Goal: Information Seeking & Learning: Learn about a topic

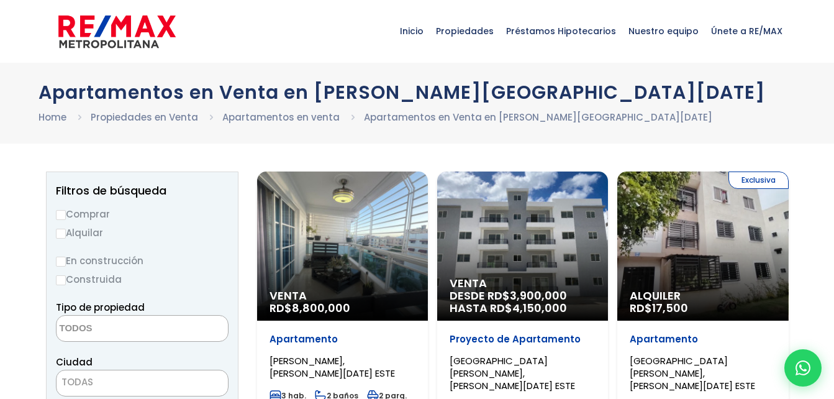
select select
click at [108, 215] on label "Comprar" at bounding box center [142, 214] width 173 height 16
click at [66, 215] on input "Comprar" at bounding box center [61, 215] width 10 height 10
radio input "true"
click at [56, 229] on input "Alquilar" at bounding box center [61, 234] width 10 height 10
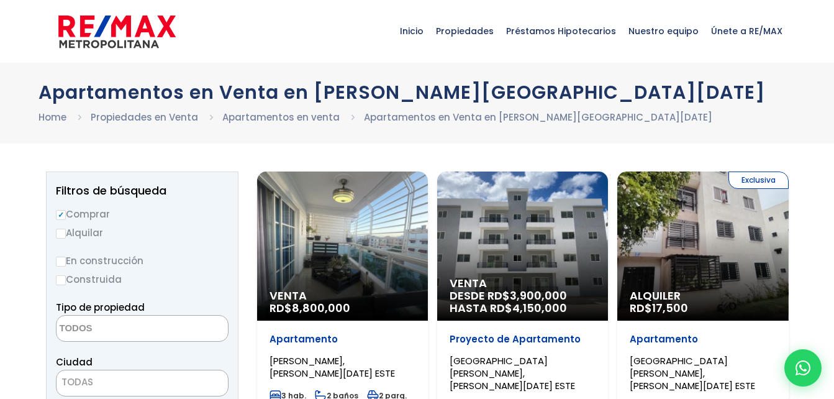
radio input "true"
click at [56, 210] on input "Comprar" at bounding box center [61, 215] width 10 height 10
radio input "true"
click at [56, 229] on input "Alquilar" at bounding box center [61, 234] width 10 height 10
radio input "true"
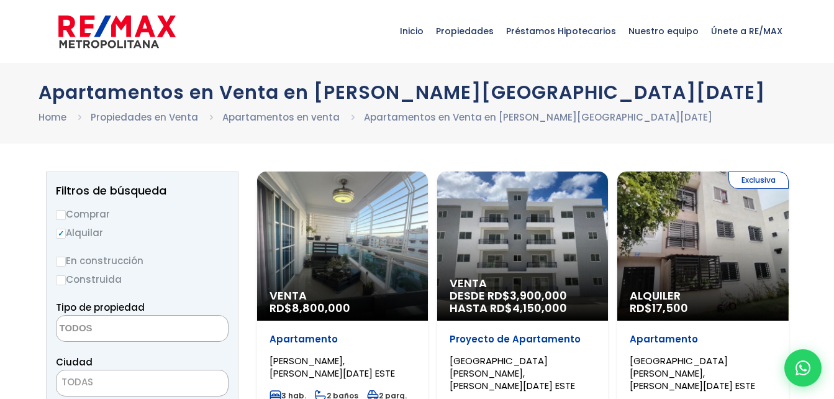
click at [56, 210] on input "Comprar" at bounding box center [61, 215] width 10 height 10
radio input "true"
click at [56, 229] on input "Alquilar" at bounding box center [61, 234] width 10 height 10
radio input "true"
click at [56, 210] on input "Comprar" at bounding box center [61, 215] width 10 height 10
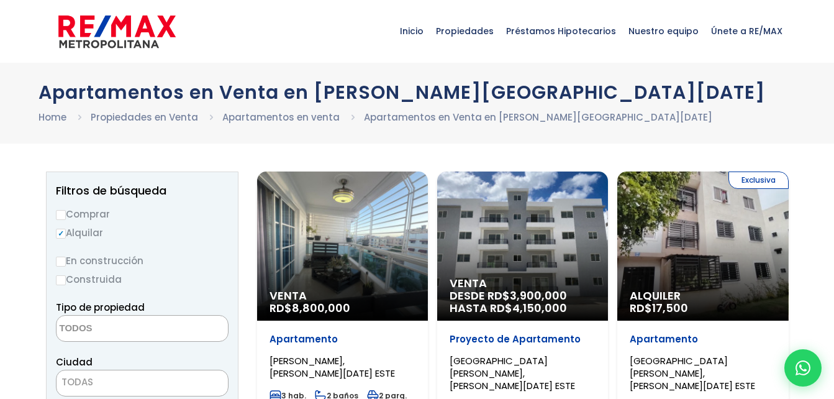
radio input "true"
click at [56, 229] on input "Alquilar" at bounding box center [61, 234] width 10 height 10
radio input "true"
click at [56, 210] on input "Comprar" at bounding box center [61, 215] width 10 height 10
radio input "true"
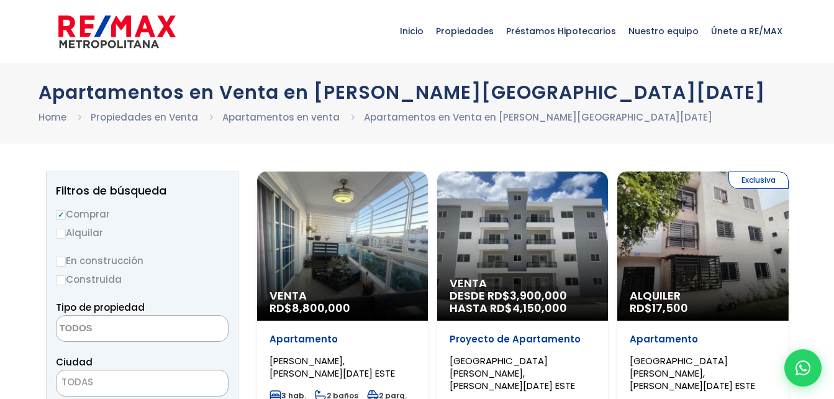
click at [680, 86] on h1 "Apartamentos en Venta en Santo Domingo Este" at bounding box center [418, 92] width 758 height 22
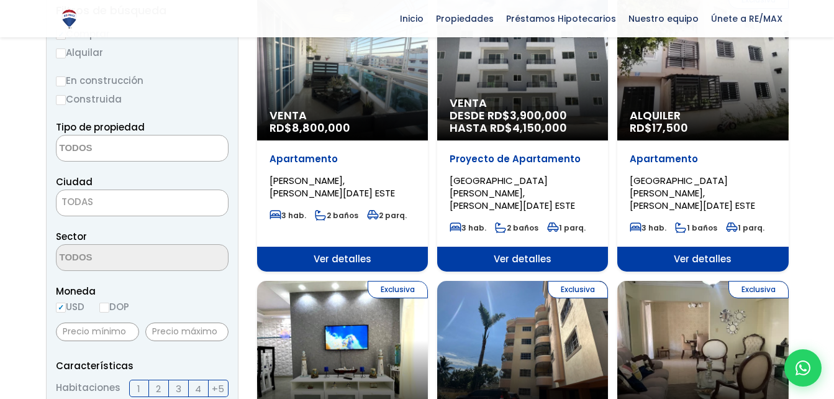
scroll to position [174, 0]
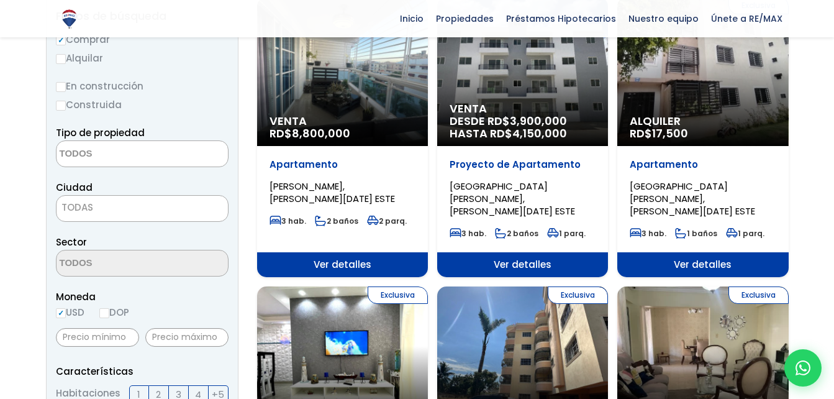
click at [680, 86] on div "Exclusiva Alquiler RD$ 17,500" at bounding box center [702, 71] width 171 height 149
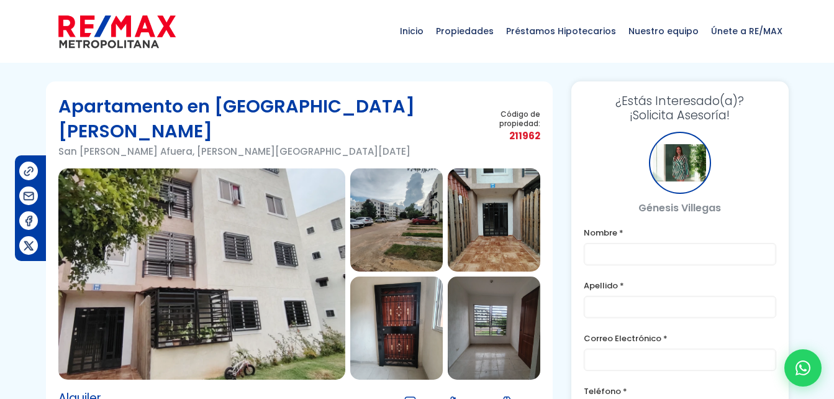
click at [397, 201] on img at bounding box center [396, 219] width 93 height 103
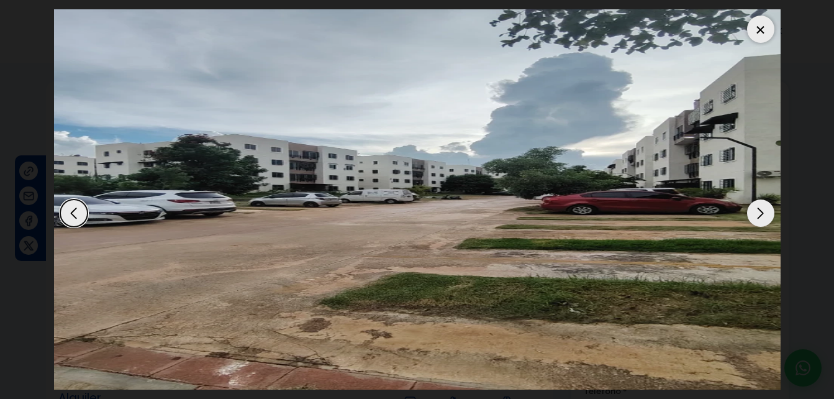
click at [764, 207] on div "Next slide" at bounding box center [760, 212] width 27 height 27
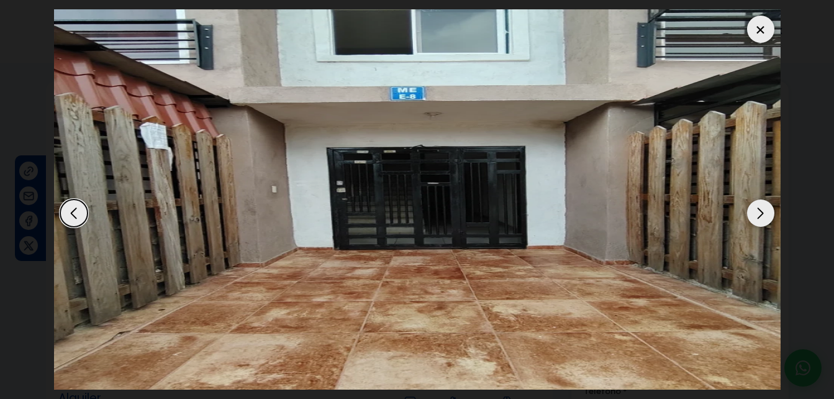
click at [764, 208] on div "Next slide" at bounding box center [760, 212] width 27 height 27
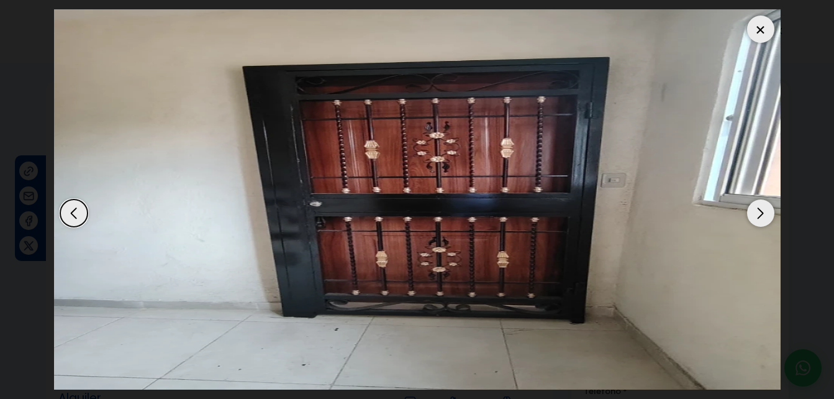
click at [764, 208] on div "Next slide" at bounding box center [760, 212] width 27 height 27
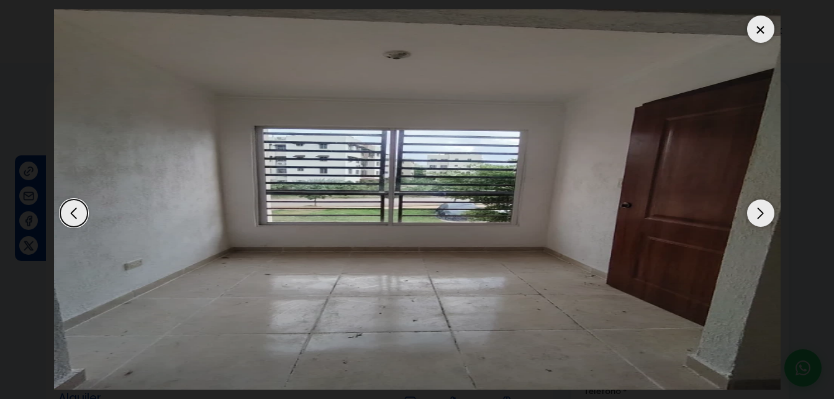
click at [764, 208] on div "Next slide" at bounding box center [760, 212] width 27 height 27
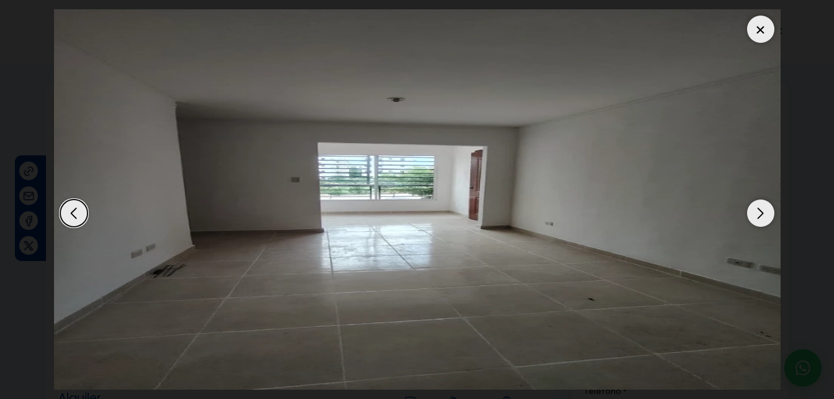
click at [764, 208] on div "Next slide" at bounding box center [760, 212] width 27 height 27
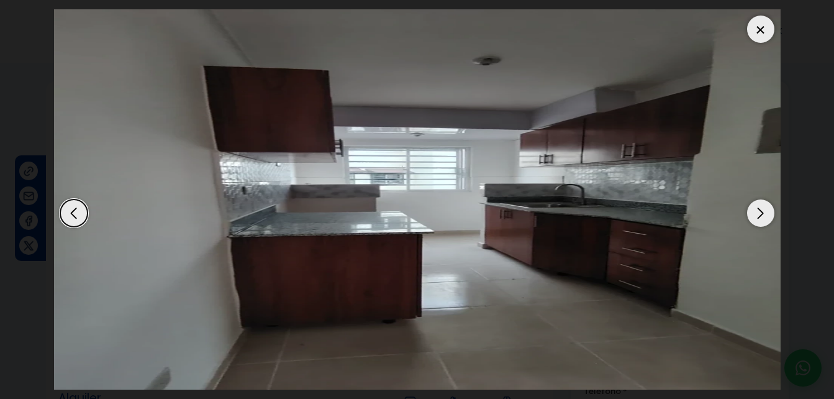
click at [764, 208] on div "Next slide" at bounding box center [760, 212] width 27 height 27
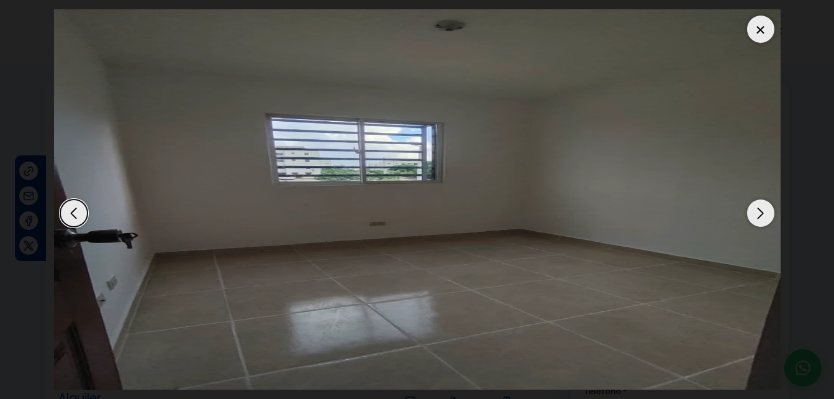
click at [764, 208] on div "Next slide" at bounding box center [760, 212] width 27 height 27
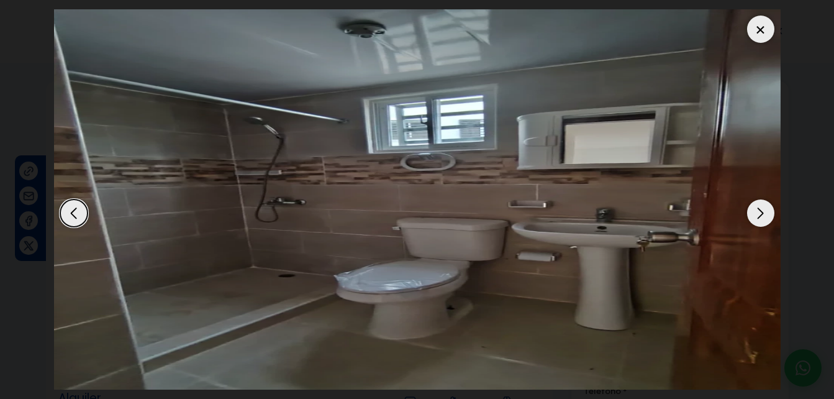
click at [764, 208] on div "Next slide" at bounding box center [760, 212] width 27 height 27
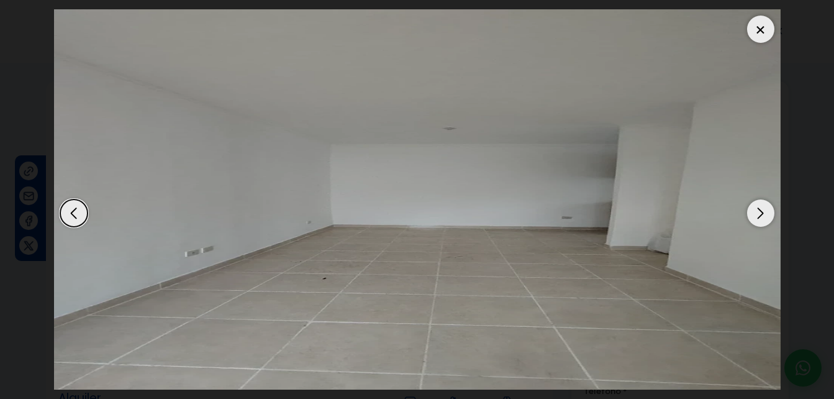
click at [764, 208] on div "Next slide" at bounding box center [760, 212] width 27 height 27
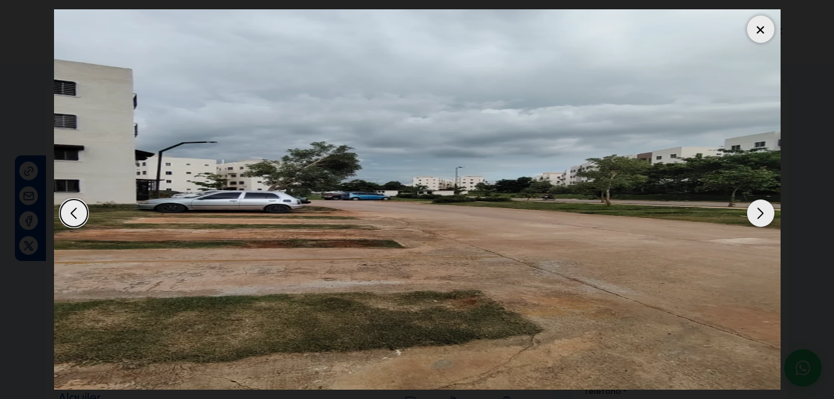
click at [764, 208] on div "Next slide" at bounding box center [760, 212] width 27 height 27
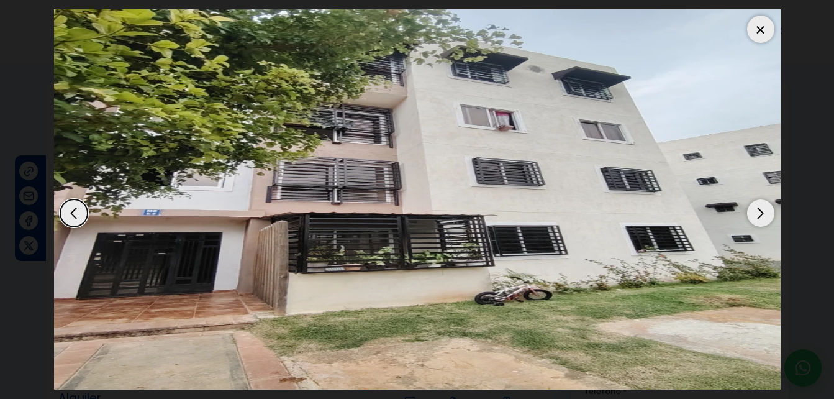
click at [764, 208] on div "Next slide" at bounding box center [760, 212] width 27 height 27
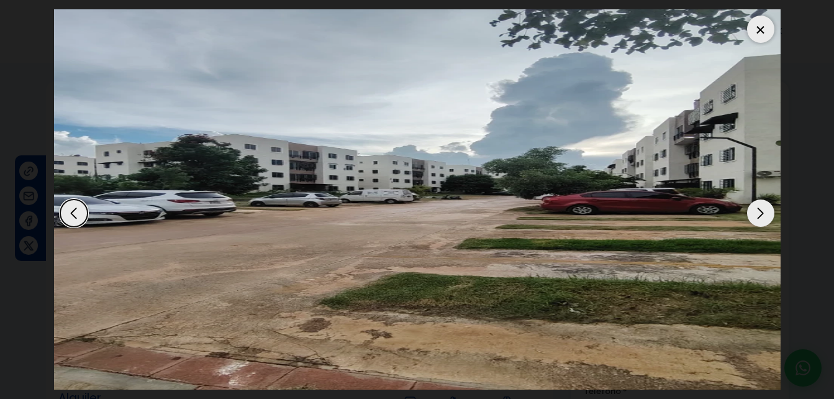
click at [764, 208] on div "Next slide" at bounding box center [760, 212] width 27 height 27
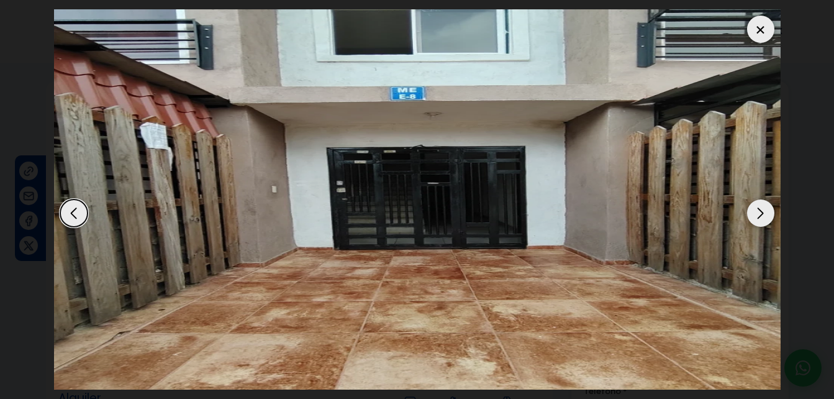
click at [764, 208] on div "Next slide" at bounding box center [760, 212] width 27 height 27
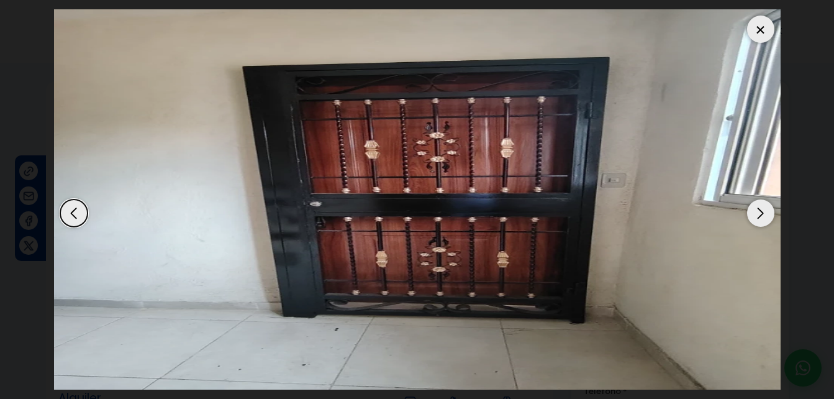
click at [764, 208] on div "Next slide" at bounding box center [760, 212] width 27 height 27
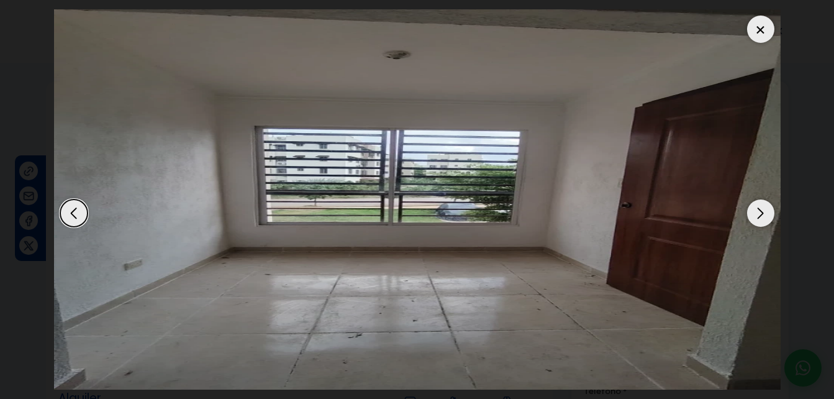
click at [764, 208] on div "Next slide" at bounding box center [760, 212] width 27 height 27
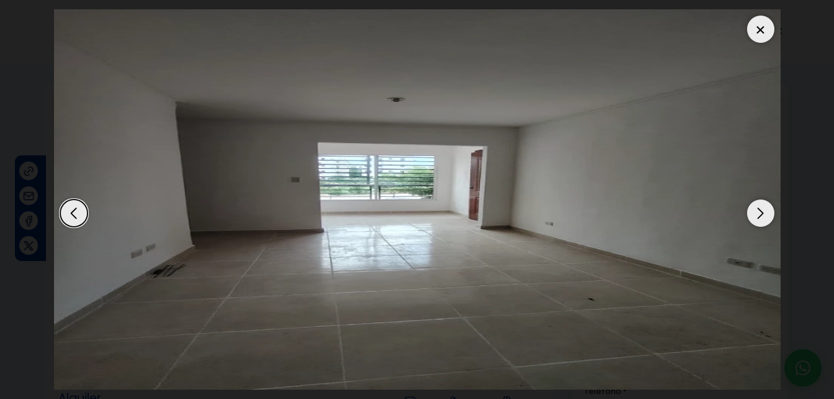
click at [764, 208] on div "Next slide" at bounding box center [760, 212] width 27 height 27
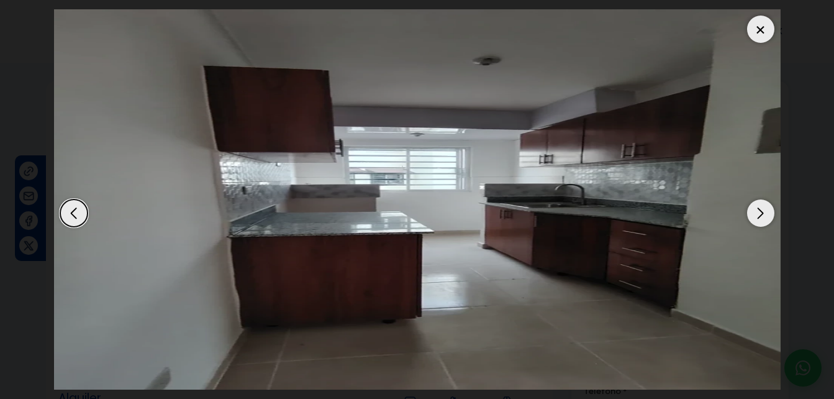
click at [764, 208] on div "Next slide" at bounding box center [760, 212] width 27 height 27
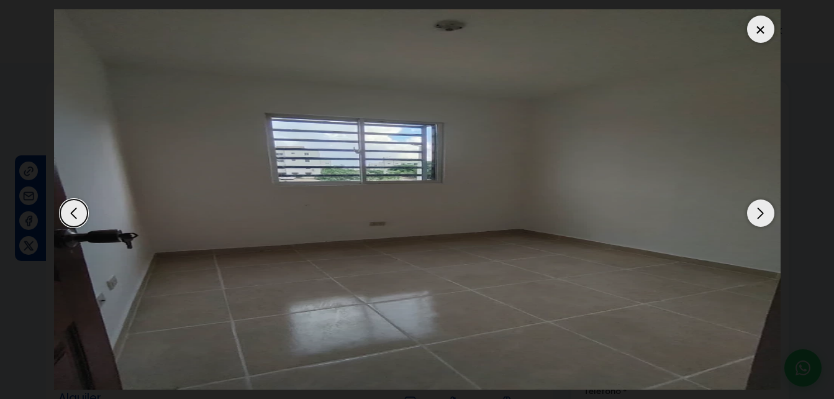
click at [764, 208] on div "Next slide" at bounding box center [760, 212] width 27 height 27
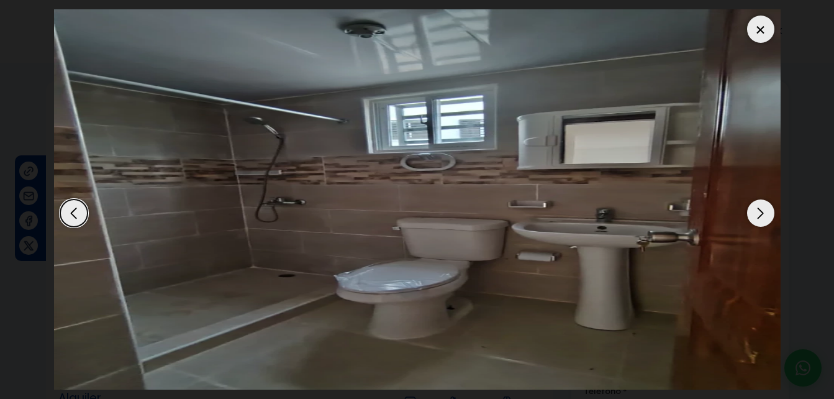
click at [764, 208] on div "Next slide" at bounding box center [760, 212] width 27 height 27
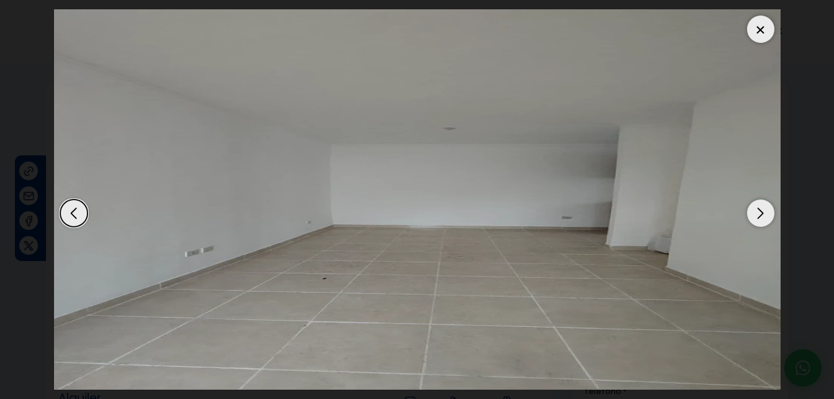
click at [764, 208] on div "Next slide" at bounding box center [760, 212] width 27 height 27
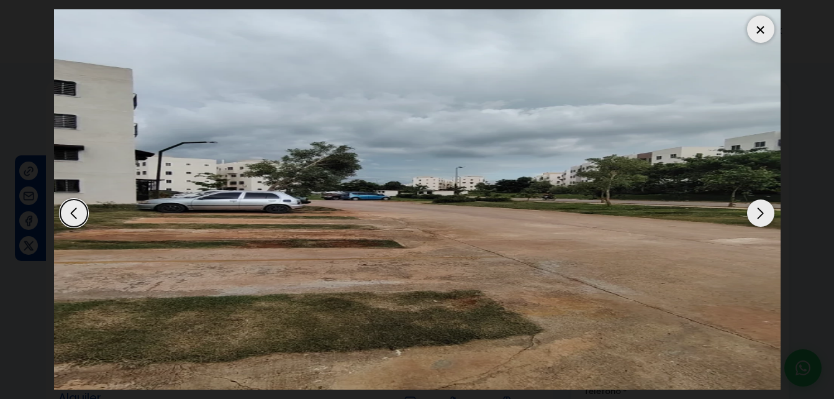
click at [80, 212] on div "Previous slide" at bounding box center [73, 212] width 27 height 27
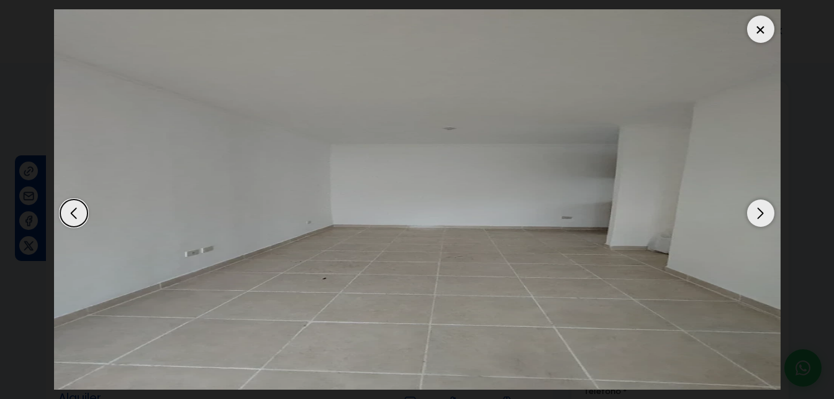
click at [772, 216] on div "Next slide" at bounding box center [760, 212] width 27 height 27
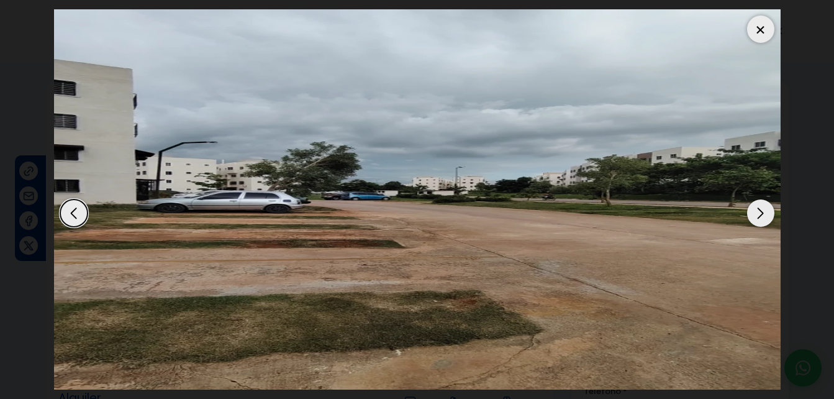
click at [772, 216] on div "Next slide" at bounding box center [760, 212] width 27 height 27
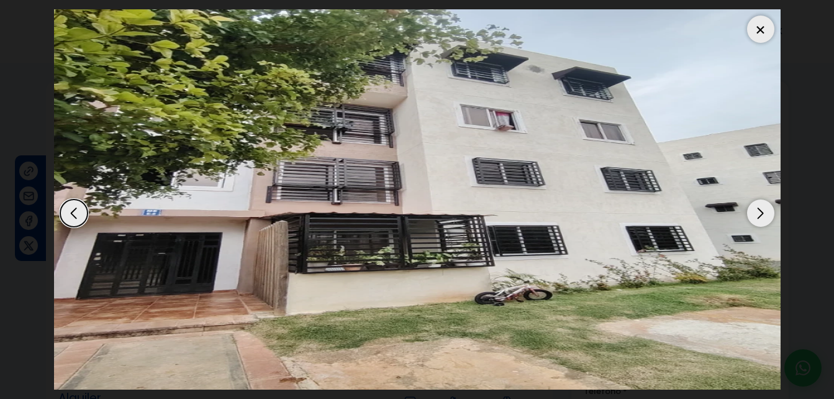
click at [772, 216] on div "Next slide" at bounding box center [760, 212] width 27 height 27
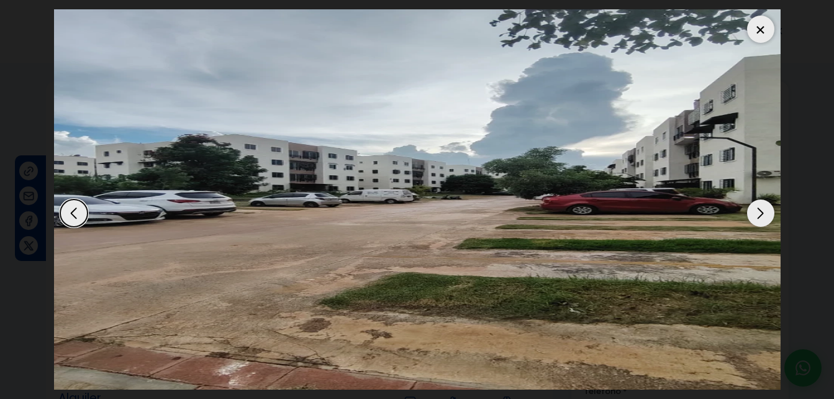
click at [772, 216] on div "Next slide" at bounding box center [760, 212] width 27 height 27
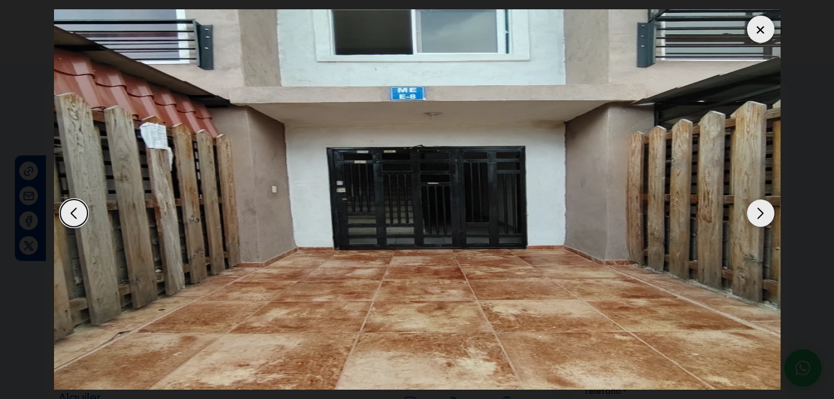
click at [772, 216] on div "Next slide" at bounding box center [760, 212] width 27 height 27
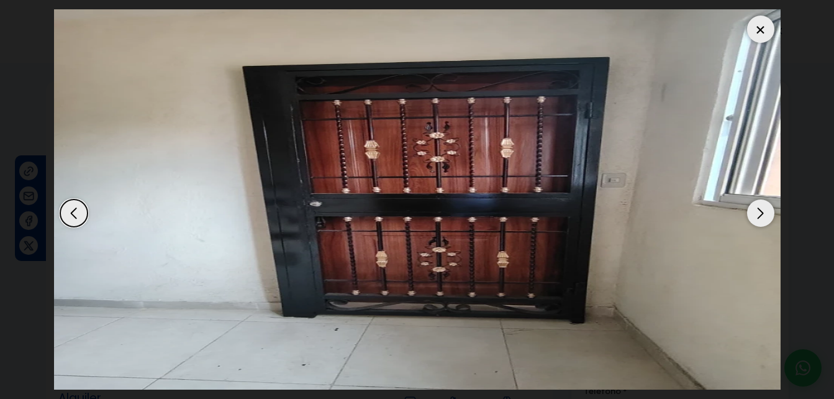
click at [772, 216] on div "Next slide" at bounding box center [760, 212] width 27 height 27
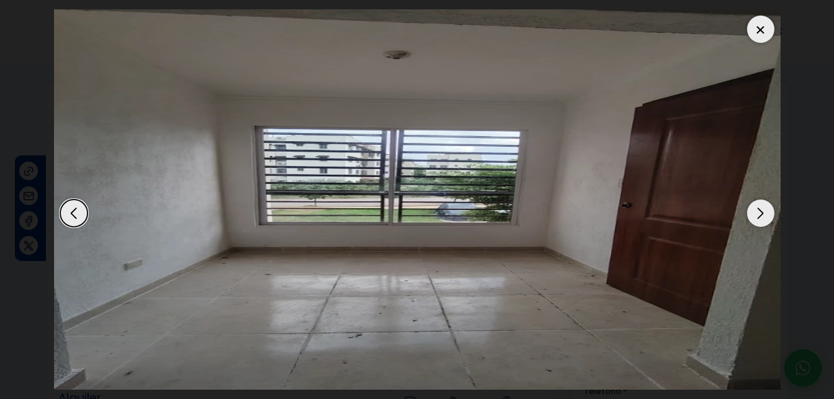
click at [772, 216] on div "Next slide" at bounding box center [760, 212] width 27 height 27
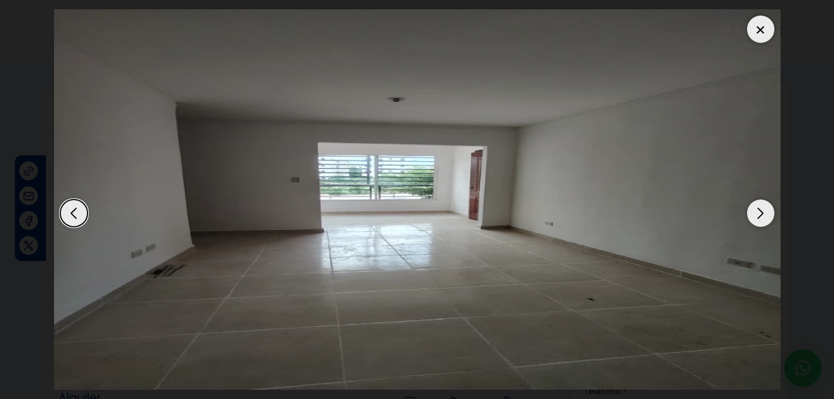
click at [772, 216] on div "Next slide" at bounding box center [760, 212] width 27 height 27
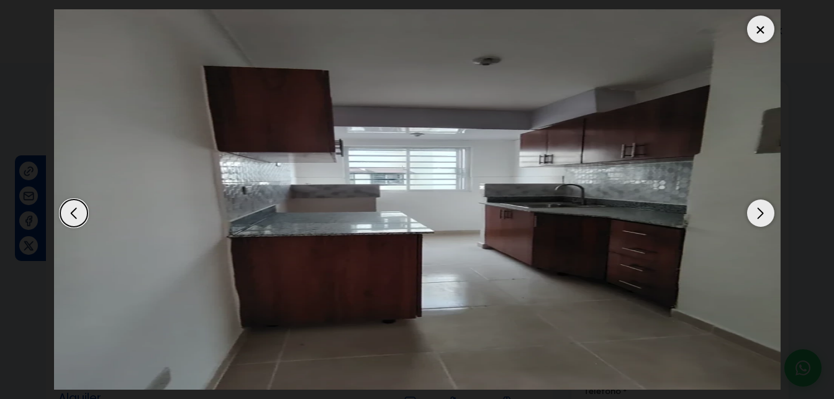
click at [772, 216] on div "Next slide" at bounding box center [760, 212] width 27 height 27
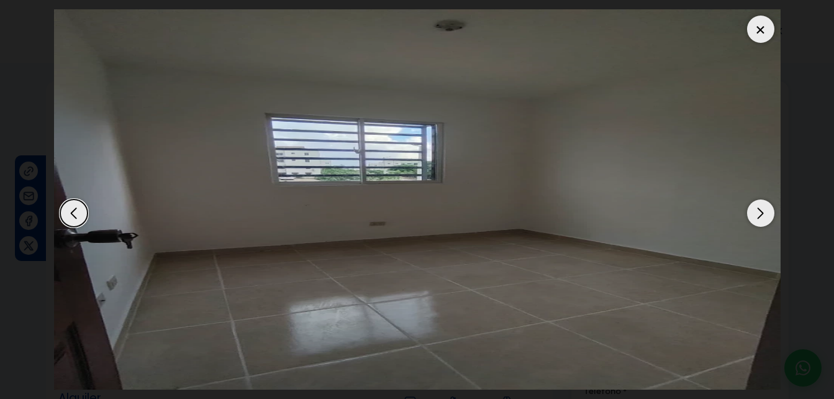
click at [758, 25] on div at bounding box center [760, 29] width 27 height 27
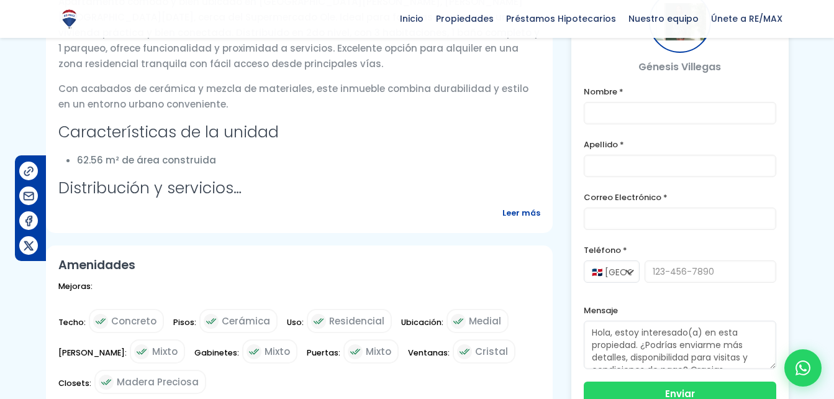
scroll to position [500, 0]
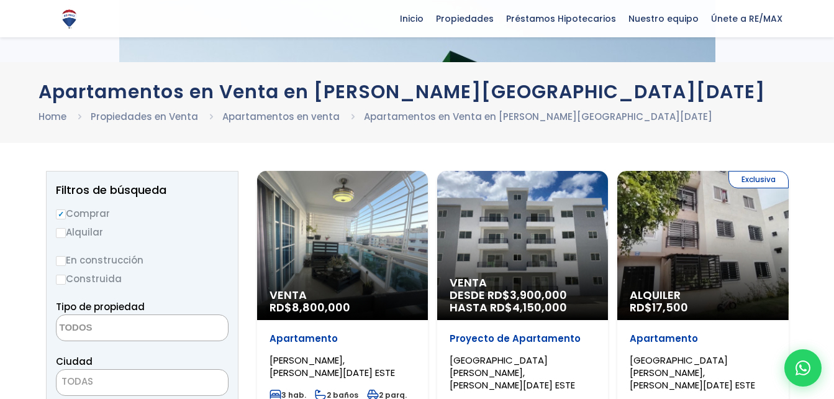
select select
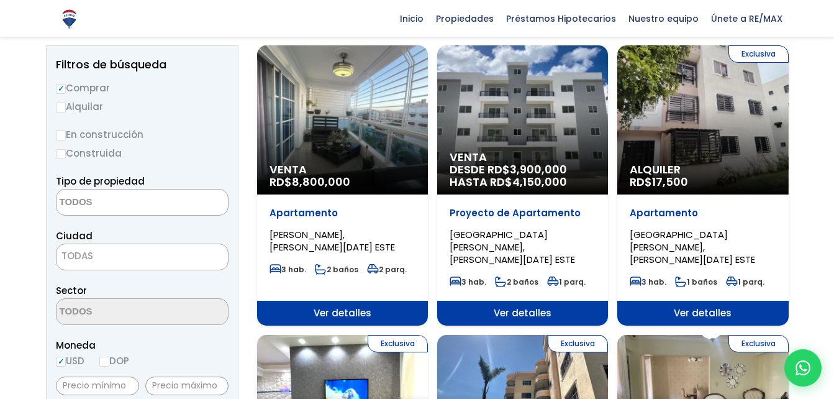
scroll to position [129, 0]
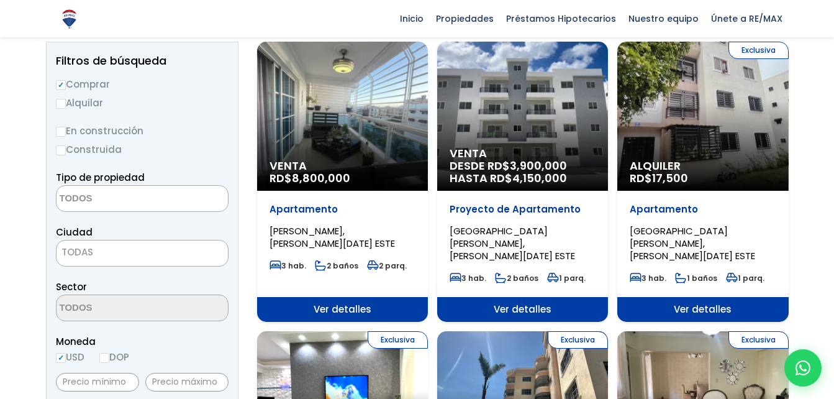
click at [532, 84] on div "Venta DESDE RD$ 3,900,000 HASTA RD$ 4,150,000" at bounding box center [522, 116] width 171 height 149
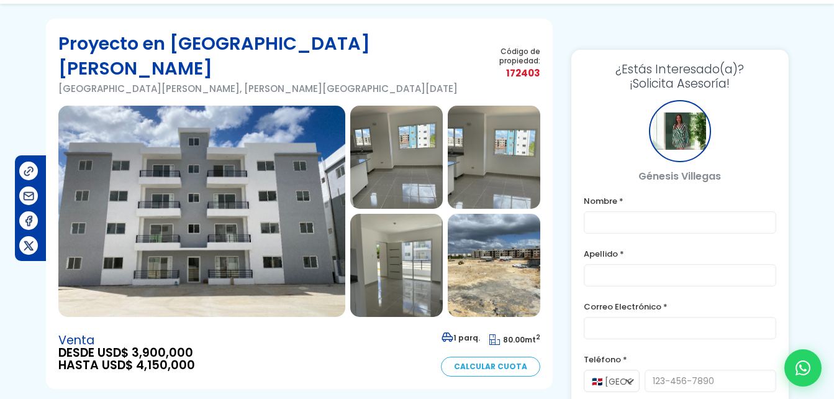
scroll to position [67, 0]
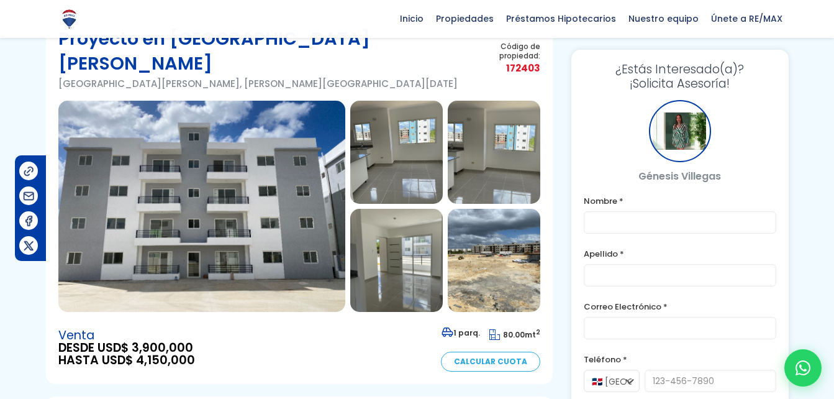
click at [323, 206] on img at bounding box center [201, 206] width 287 height 211
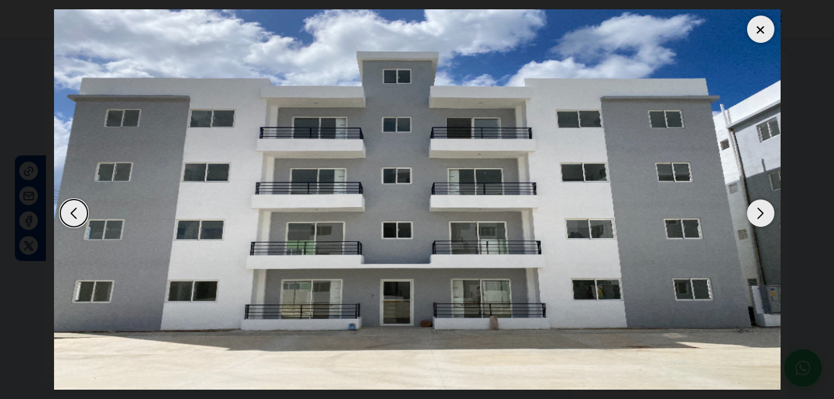
click at [771, 217] on div "Next slide" at bounding box center [760, 212] width 27 height 27
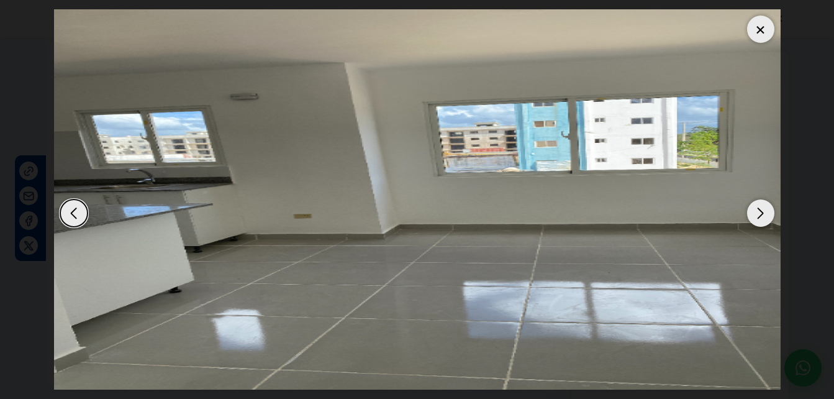
click at [761, 212] on div "Next slide" at bounding box center [760, 212] width 27 height 27
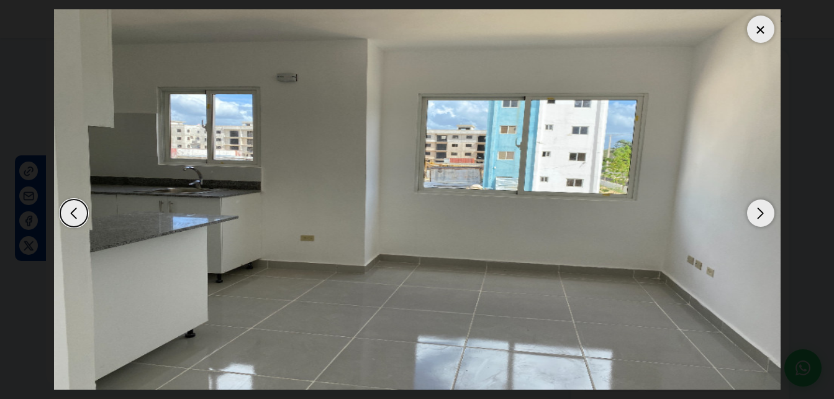
click at [761, 212] on div "Next slide" at bounding box center [760, 212] width 27 height 27
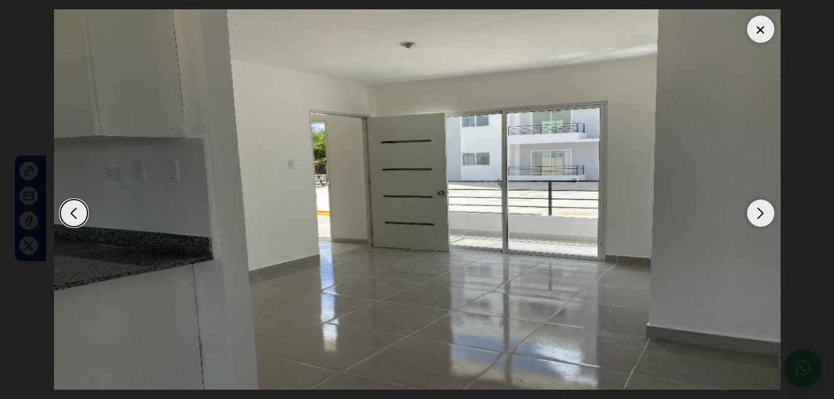
click at [761, 212] on div "Next slide" at bounding box center [760, 212] width 27 height 27
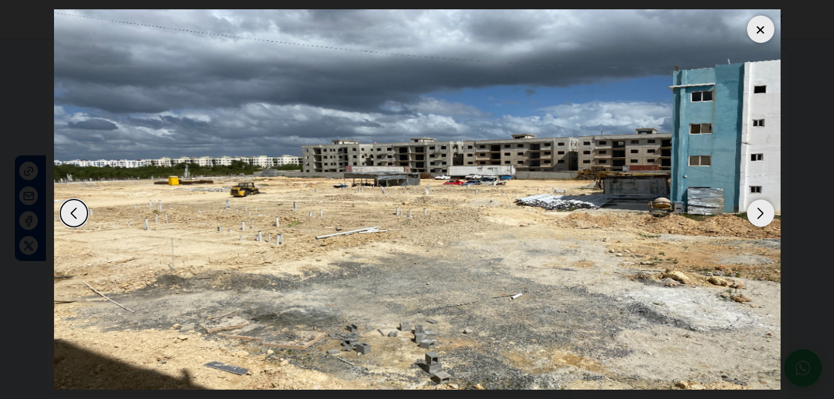
click at [71, 219] on div "Previous slide" at bounding box center [73, 212] width 27 height 27
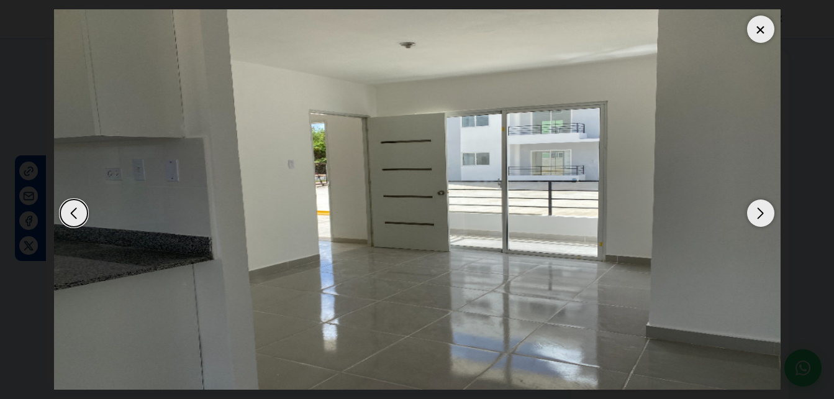
click at [764, 206] on div "Next slide" at bounding box center [760, 212] width 27 height 27
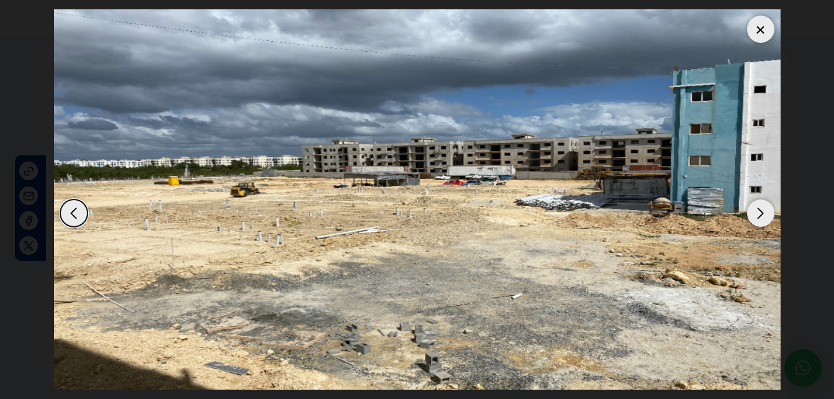
click at [764, 206] on div "Next slide" at bounding box center [760, 212] width 27 height 27
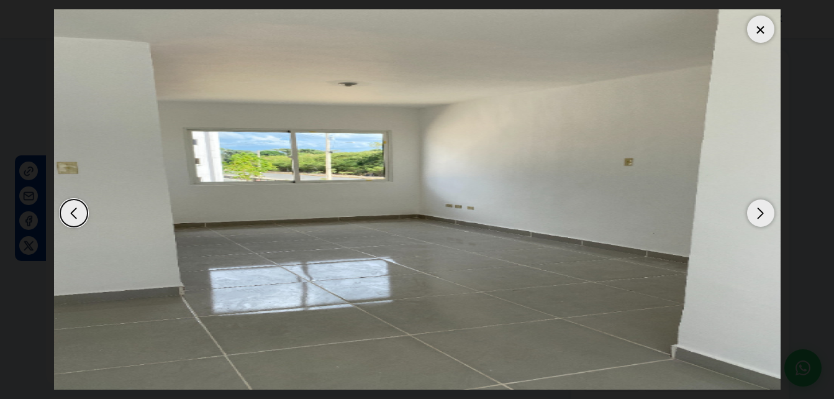
click at [764, 206] on div "Next slide" at bounding box center [760, 212] width 27 height 27
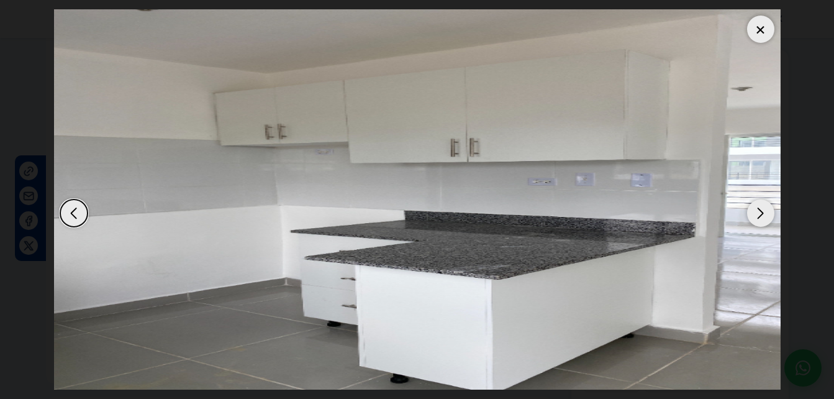
click at [764, 206] on div "Next slide" at bounding box center [760, 212] width 27 height 27
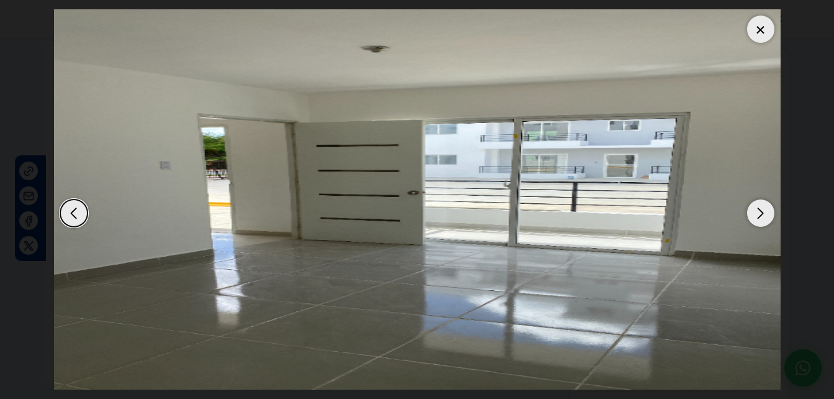
click at [764, 206] on div "Next slide" at bounding box center [760, 212] width 27 height 27
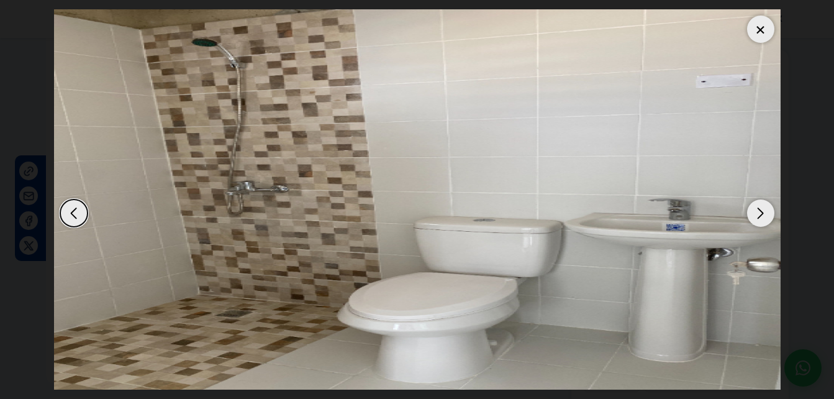
click at [764, 206] on div "Next slide" at bounding box center [760, 212] width 27 height 27
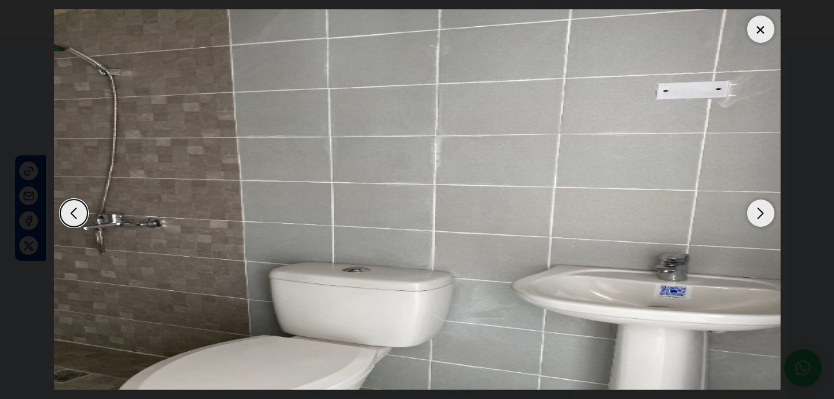
click at [764, 206] on div "Next slide" at bounding box center [760, 212] width 27 height 27
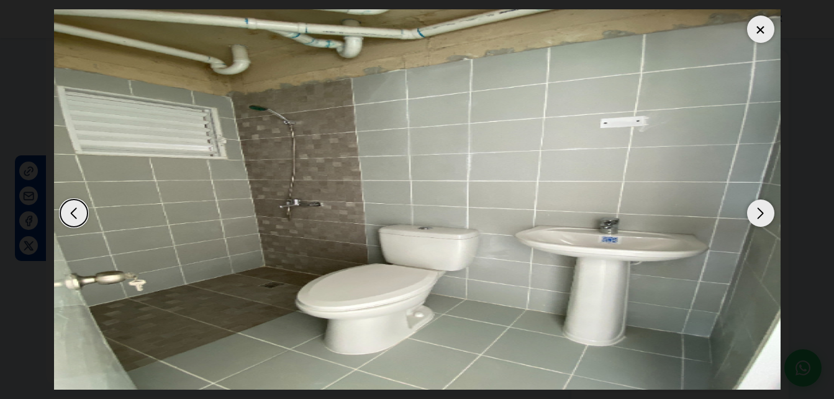
click at [764, 206] on div "Next slide" at bounding box center [760, 212] width 27 height 27
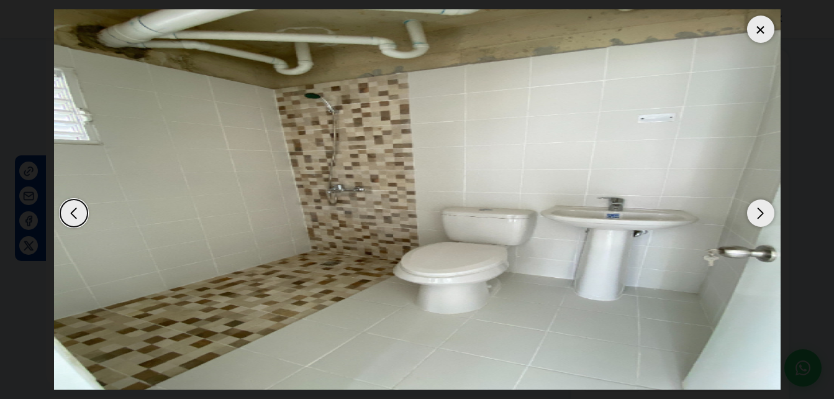
click at [764, 206] on div "Next slide" at bounding box center [760, 212] width 27 height 27
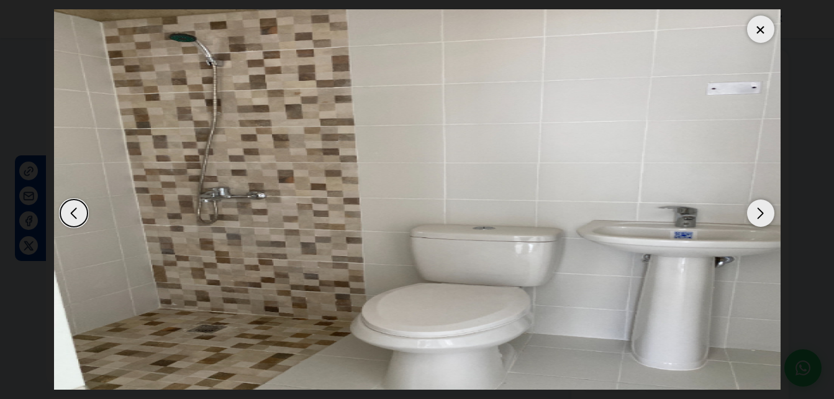
click at [764, 206] on div "Next slide" at bounding box center [760, 212] width 27 height 27
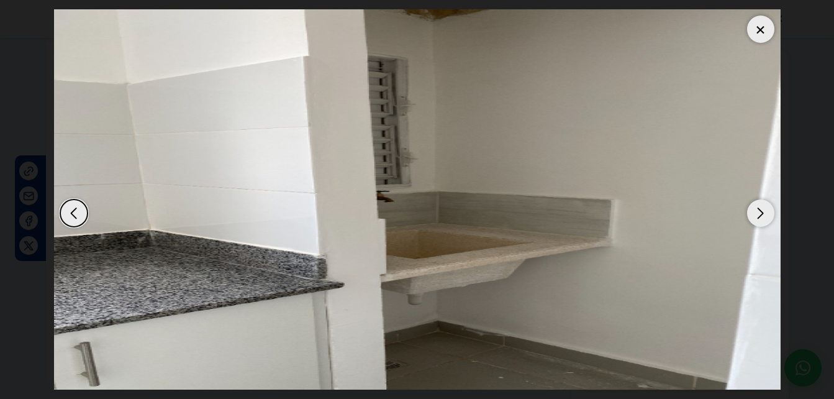
click at [764, 206] on div "Next slide" at bounding box center [760, 212] width 27 height 27
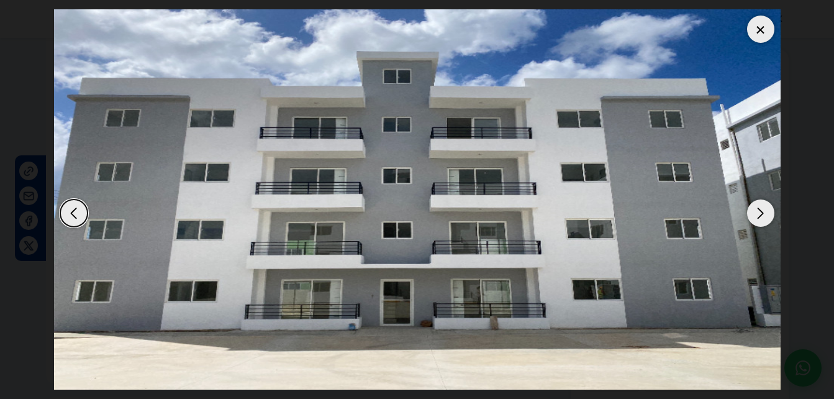
click at [764, 206] on div "Next slide" at bounding box center [760, 212] width 27 height 27
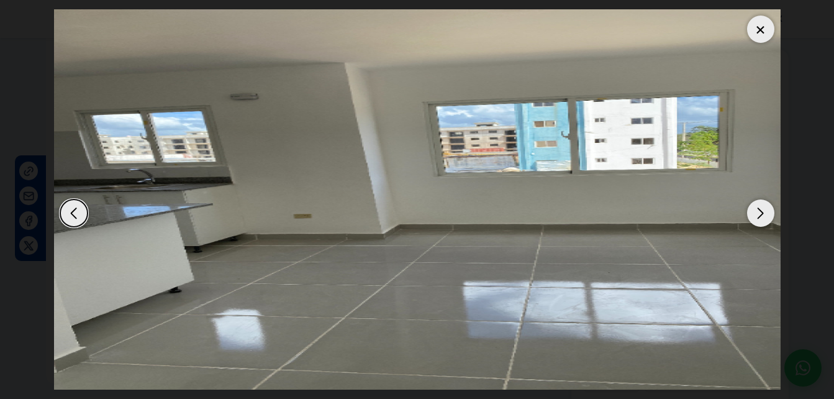
click at [764, 206] on div "Next slide" at bounding box center [760, 212] width 27 height 27
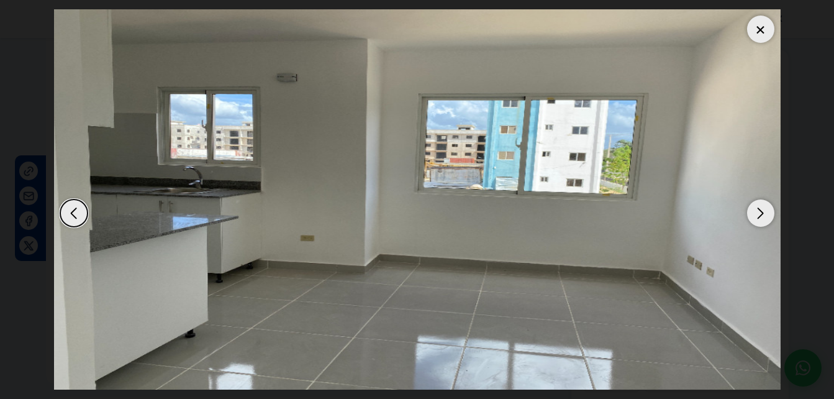
click at [759, 31] on div at bounding box center [760, 29] width 27 height 27
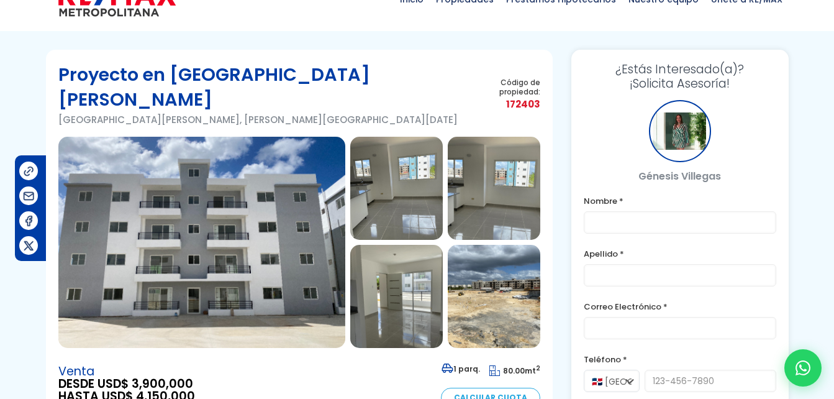
scroll to position [0, 0]
